Goal: Complete application form

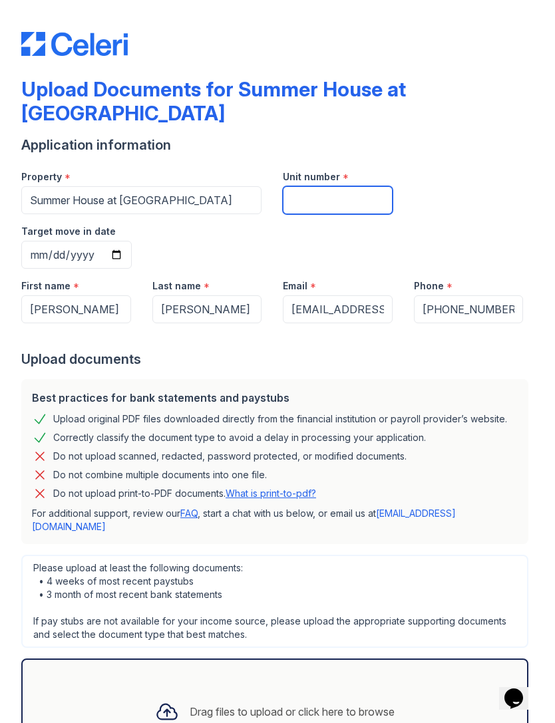
click at [359, 186] on input "Unit number" at bounding box center [338, 200] width 110 height 28
type input "114"
click at [132, 241] on input "Target move in date" at bounding box center [76, 255] width 110 height 28
type input "[DATE]"
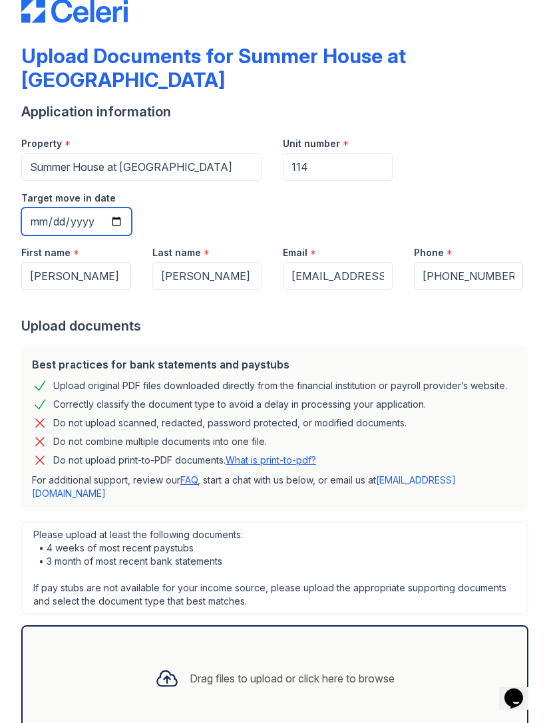
scroll to position [33, 0]
click at [108, 626] on div "Drag files to upload or click here to browse" at bounding box center [274, 679] width 507 height 106
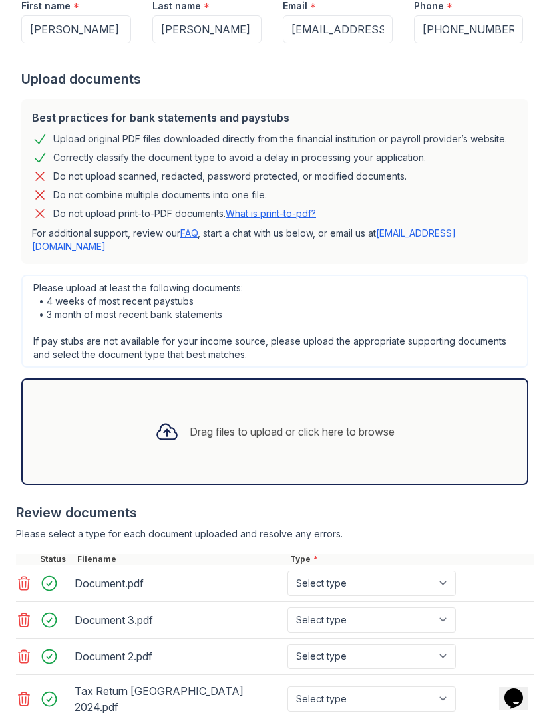
scroll to position [279, 0]
click at [438, 572] on select "Select type Paystub Bank Statement Offer Letter Tax Documents Benefit Award Let…" at bounding box center [371, 584] width 168 height 25
select select "bank_statement"
click at [456, 608] on select "Select type Paystub Bank Statement Offer Letter Tax Documents Benefit Award Let…" at bounding box center [371, 620] width 168 height 25
select select "bank_statement"
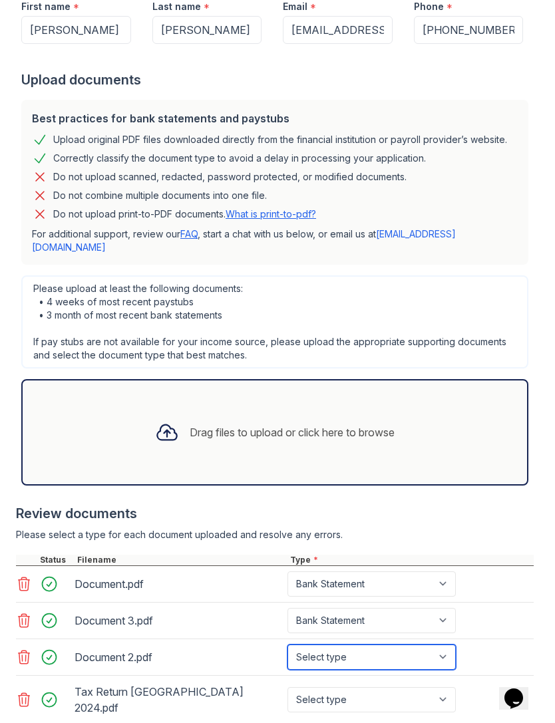
click at [410, 645] on select "Select type Paystub Bank Statement Offer Letter Tax Documents Benefit Award Let…" at bounding box center [371, 657] width 168 height 25
select select "bank_statement"
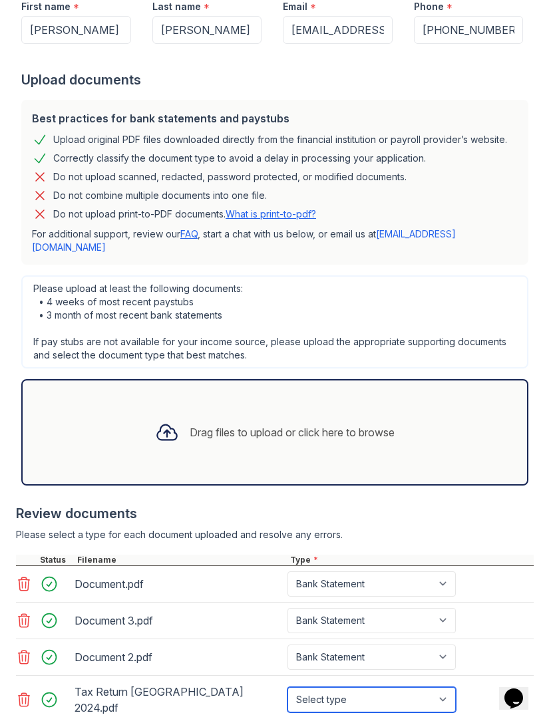
click at [381, 687] on select "Select type Paystub Bank Statement Offer Letter Tax Documents Benefit Award Let…" at bounding box center [371, 699] width 168 height 25
select select "tax_documents"
